Goal: Information Seeking & Learning: Learn about a topic

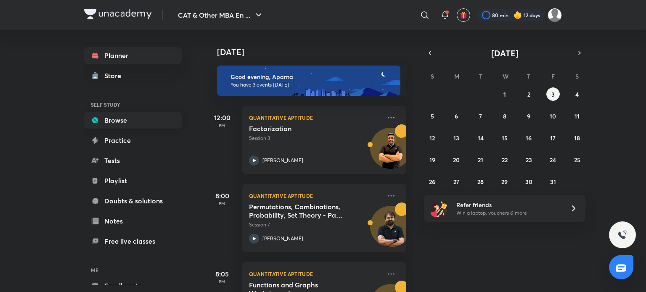
click at [144, 118] on link "Browse" at bounding box center [133, 120] width 98 height 17
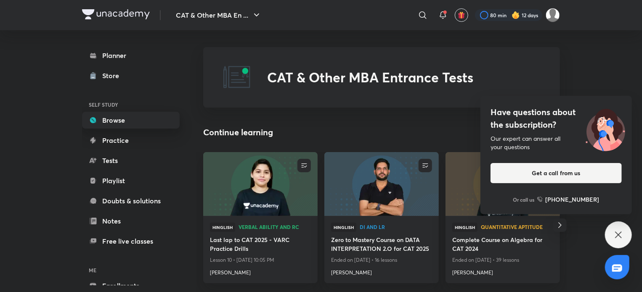
click at [124, 121] on link "Browse" at bounding box center [131, 120] width 98 height 17
click at [622, 238] on icon at bounding box center [618, 235] width 10 height 10
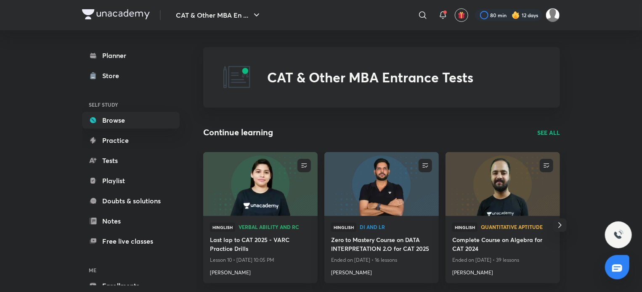
click at [550, 131] on p "SEE ALL" at bounding box center [548, 132] width 23 height 9
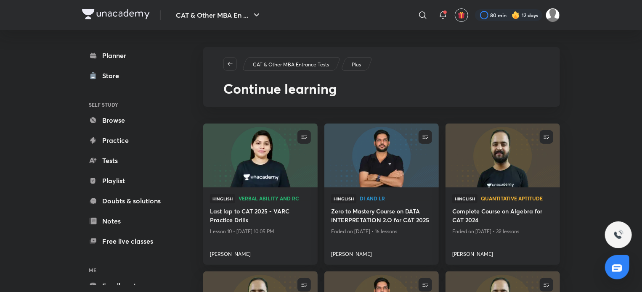
scroll to position [130, 0]
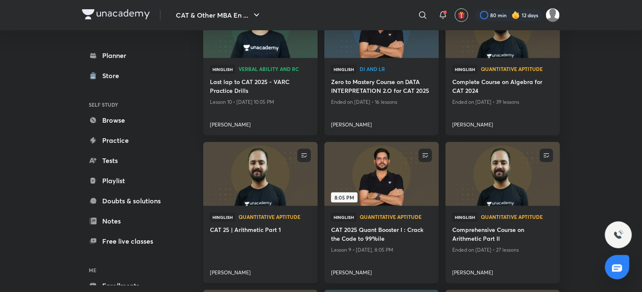
click at [265, 195] on img at bounding box center [260, 174] width 117 height 65
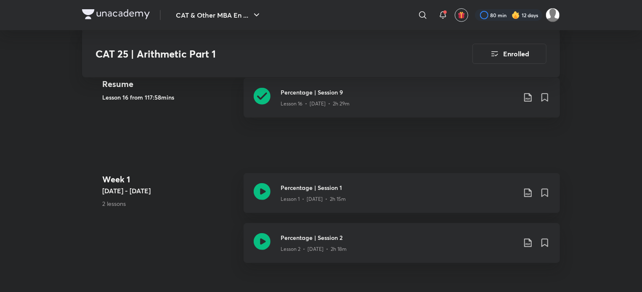
scroll to position [229, 0]
click at [264, 94] on icon at bounding box center [262, 95] width 17 height 17
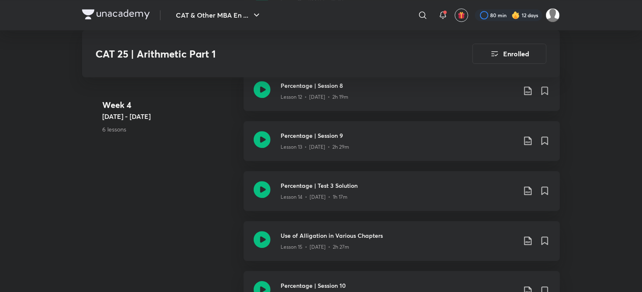
scroll to position [1317, 0]
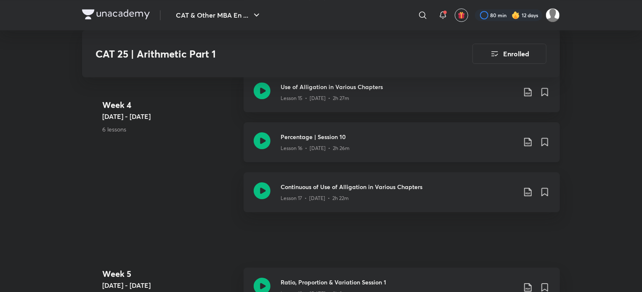
click at [258, 140] on icon at bounding box center [262, 141] width 17 height 17
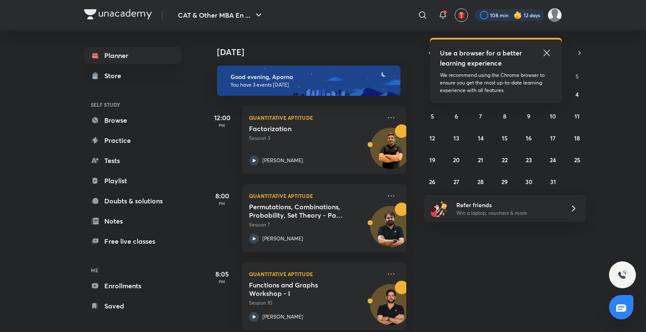
click at [511, 13] on div at bounding box center [509, 15] width 69 height 12
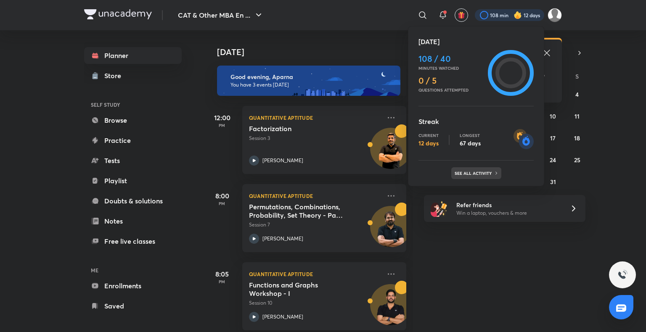
click at [487, 170] on div "See all activity" at bounding box center [476, 173] width 50 height 12
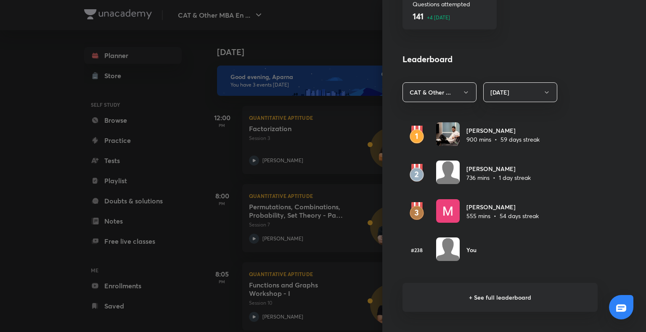
scroll to position [459, 0]
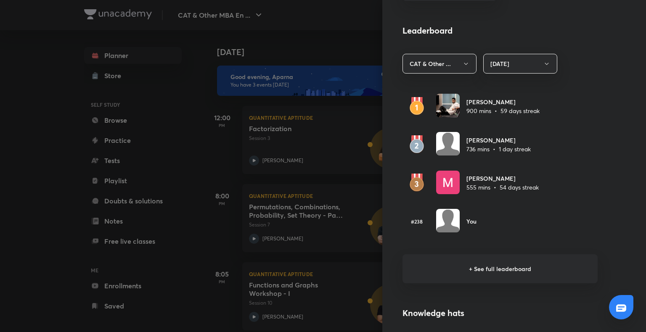
click at [488, 263] on h6 "+ See full leaderboard" at bounding box center [500, 268] width 195 height 29
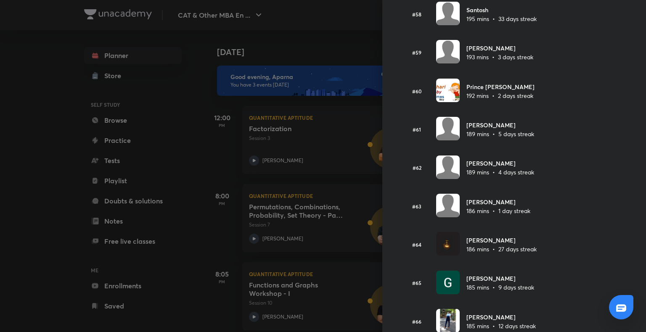
scroll to position [2257, 0]
click at [0, 215] on div at bounding box center [323, 166] width 646 height 332
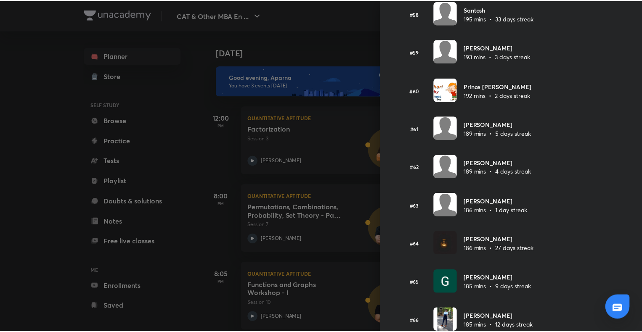
scroll to position [984, 0]
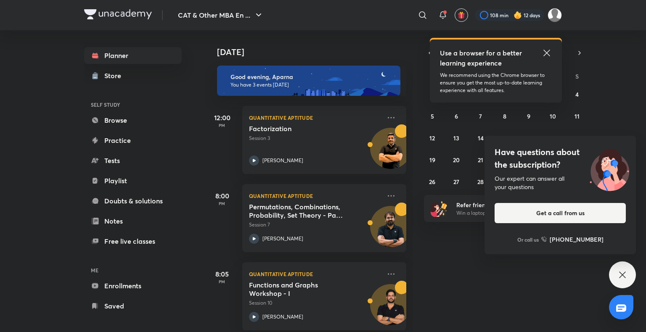
click at [623, 269] on div "Have questions about the subscription? Our expert can answer all your questions…" at bounding box center [622, 275] width 27 height 27
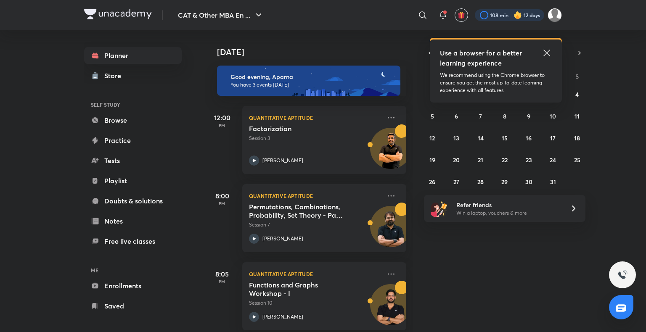
click at [510, 18] on div at bounding box center [509, 15] width 69 height 12
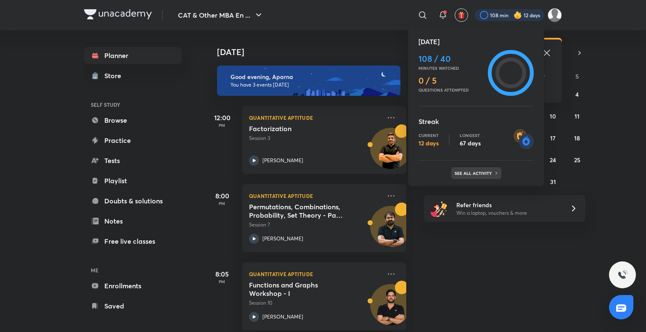
click at [488, 171] on p "See all activity" at bounding box center [474, 173] width 39 height 5
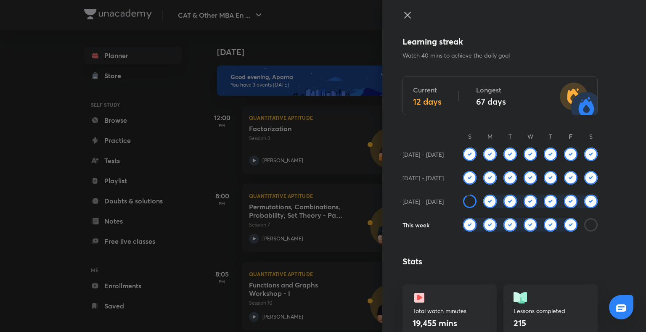
click at [6, 208] on div at bounding box center [323, 166] width 646 height 332
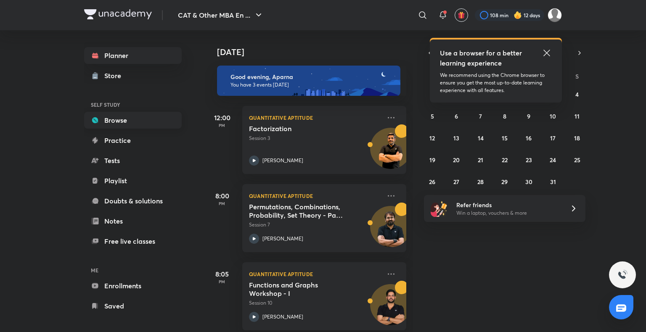
click at [132, 124] on link "Browse" at bounding box center [133, 120] width 98 height 17
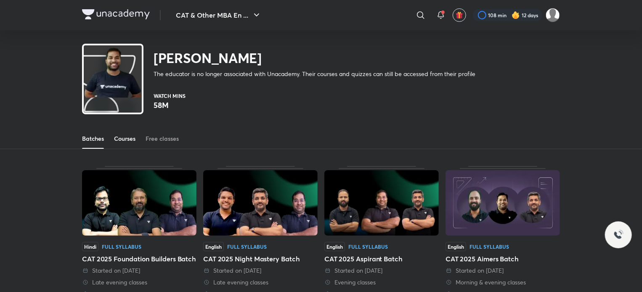
click at [124, 135] on div "Courses" at bounding box center [124, 139] width 21 height 8
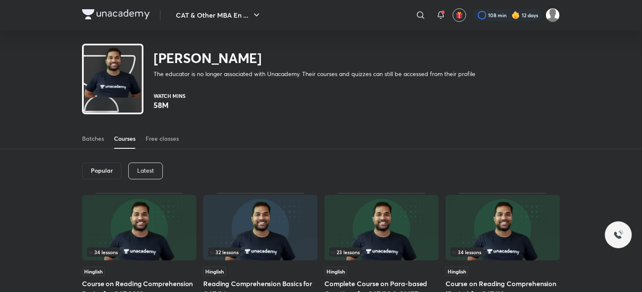
click at [153, 166] on div "Latest" at bounding box center [145, 171] width 34 height 17
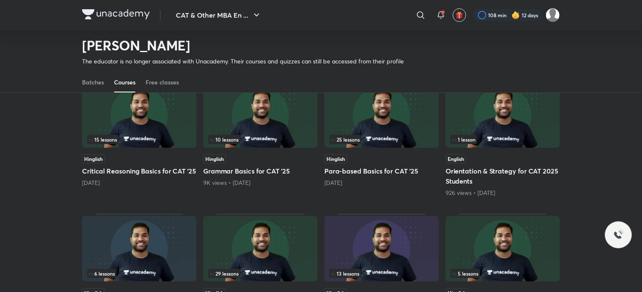
scroll to position [88, 0]
click at [373, 127] on img at bounding box center [381, 115] width 114 height 66
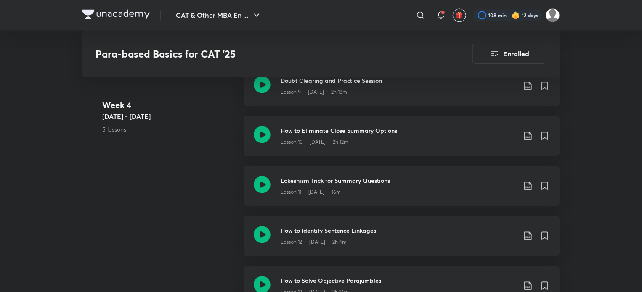
scroll to position [961, 0]
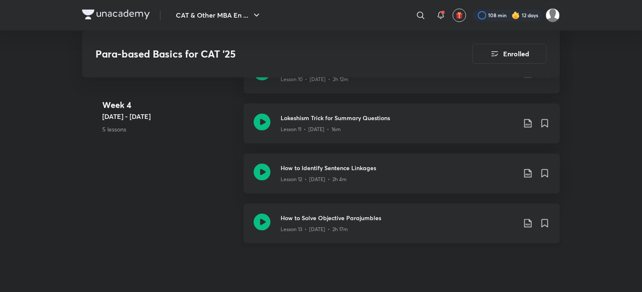
click at [269, 224] on icon at bounding box center [262, 222] width 17 height 17
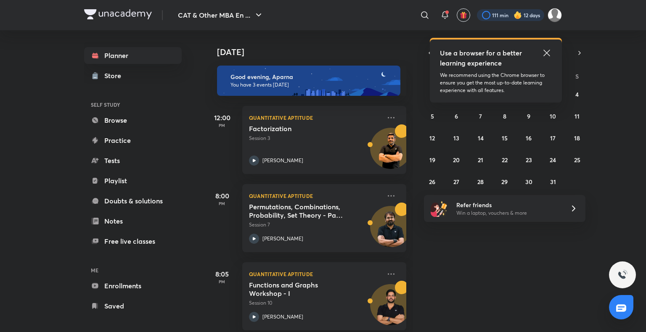
drag, startPoint x: 0, startPoint y: 0, endPoint x: 508, endPoint y: 16, distance: 508.4
click at [508, 16] on div at bounding box center [510, 15] width 67 height 12
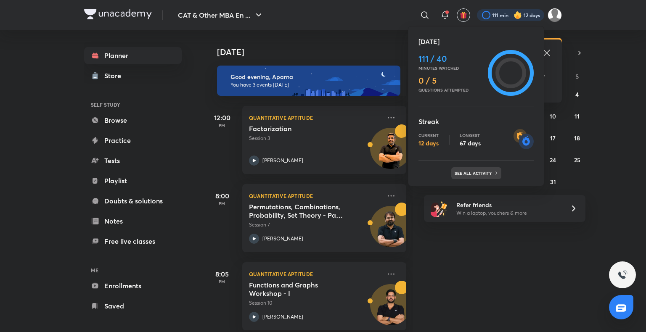
click at [474, 171] on p "See all activity" at bounding box center [474, 173] width 39 height 5
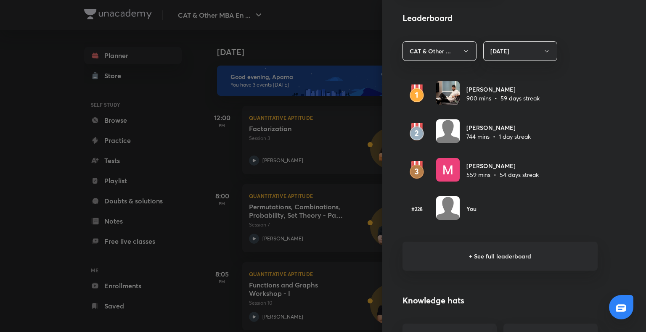
scroll to position [474, 0]
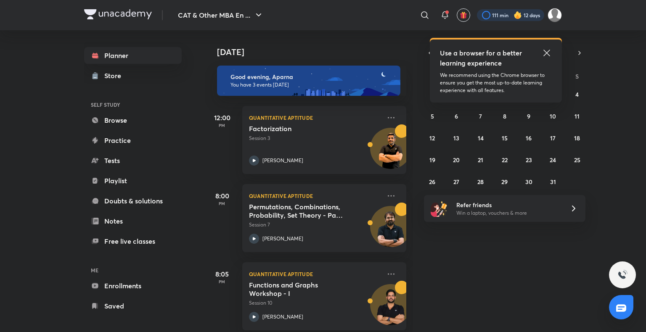
click at [502, 15] on div at bounding box center [510, 15] width 67 height 12
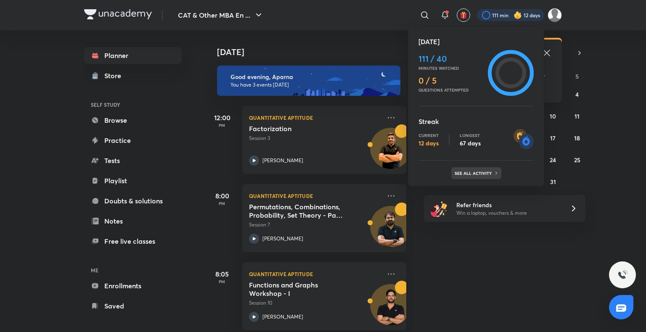
click at [483, 171] on p "See all activity" at bounding box center [474, 173] width 39 height 5
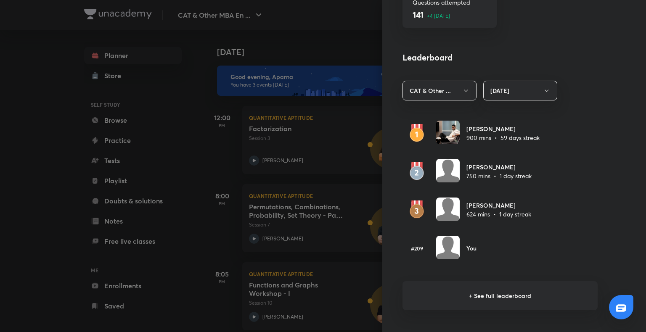
scroll to position [476, 0]
